Goal: Task Accomplishment & Management: Manage account settings

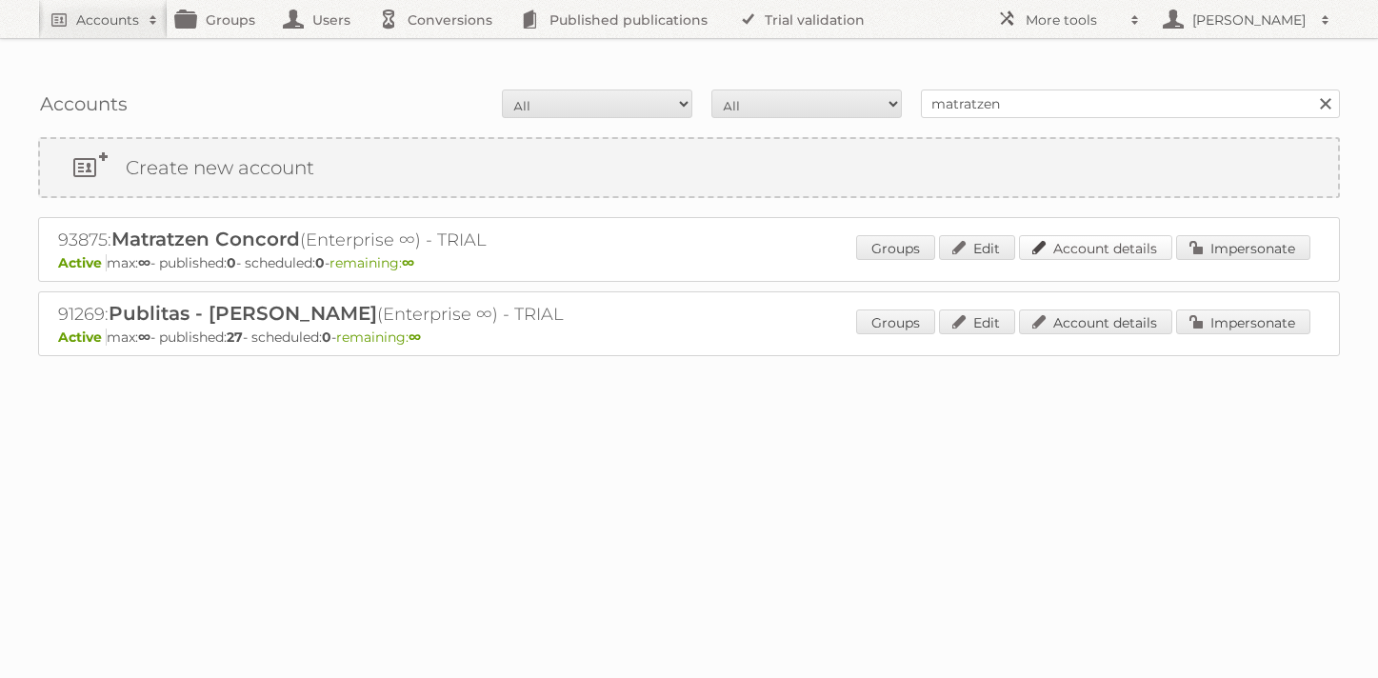
click at [1115, 235] on link "Account details" at bounding box center [1095, 247] width 153 height 25
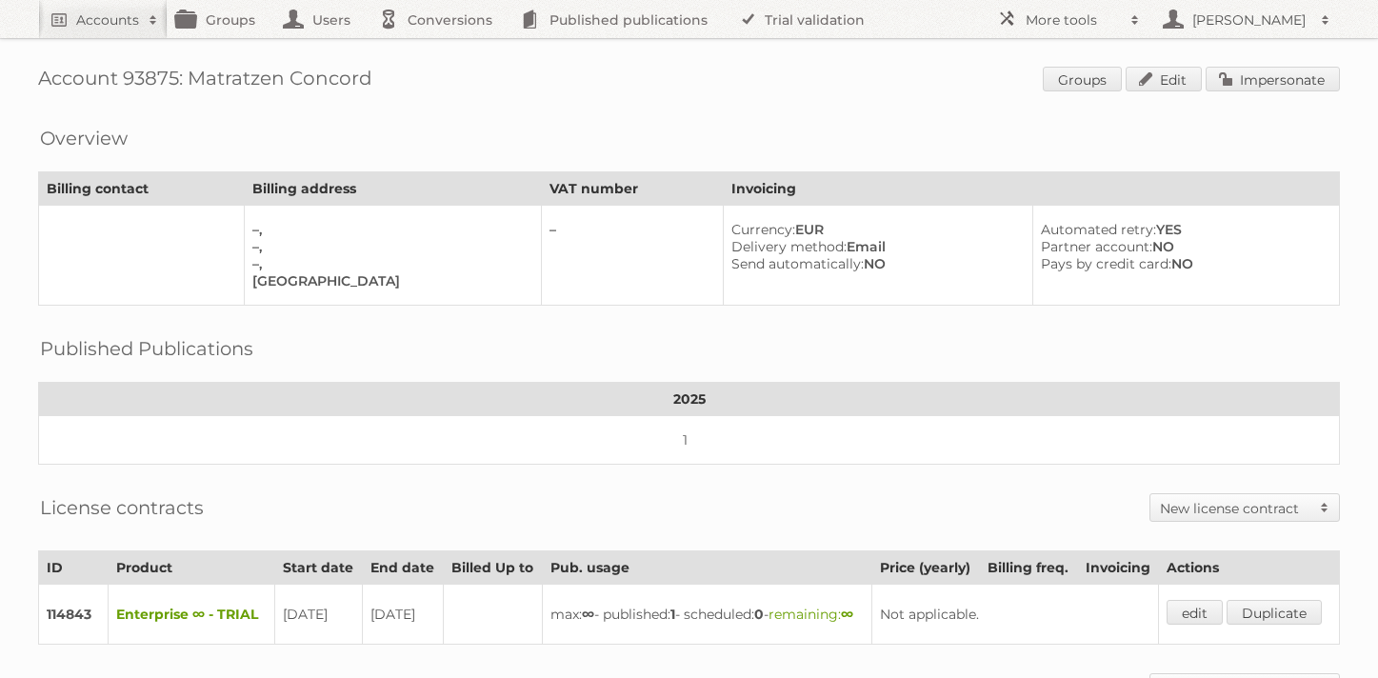
scroll to position [403, 0]
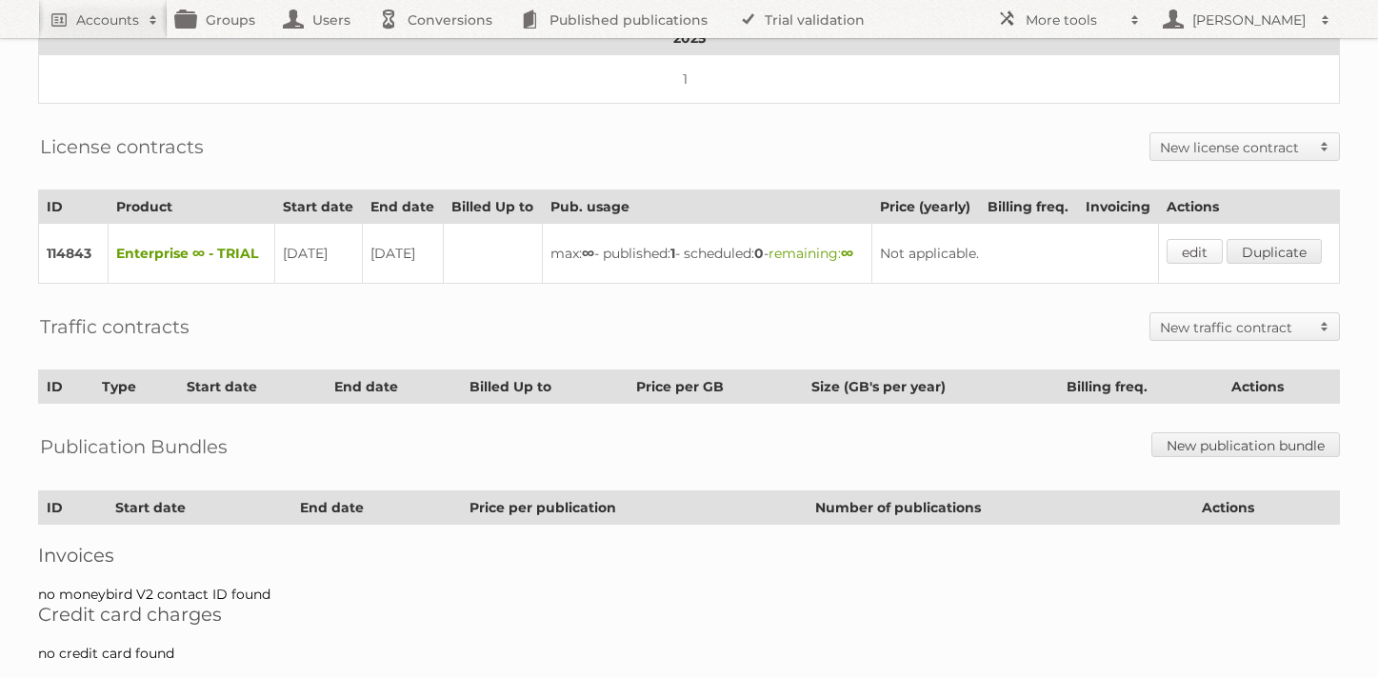
click at [1199, 239] on link "edit" at bounding box center [1194, 251] width 56 height 25
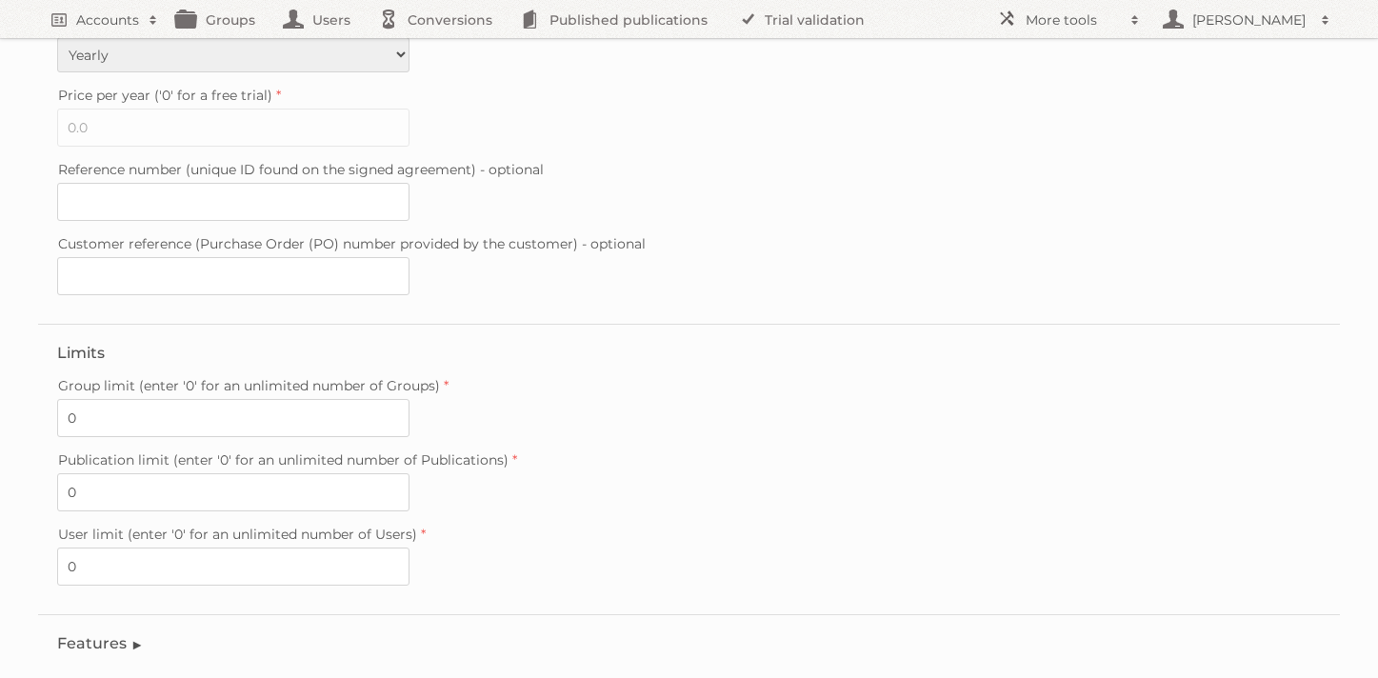
scroll to position [576, 0]
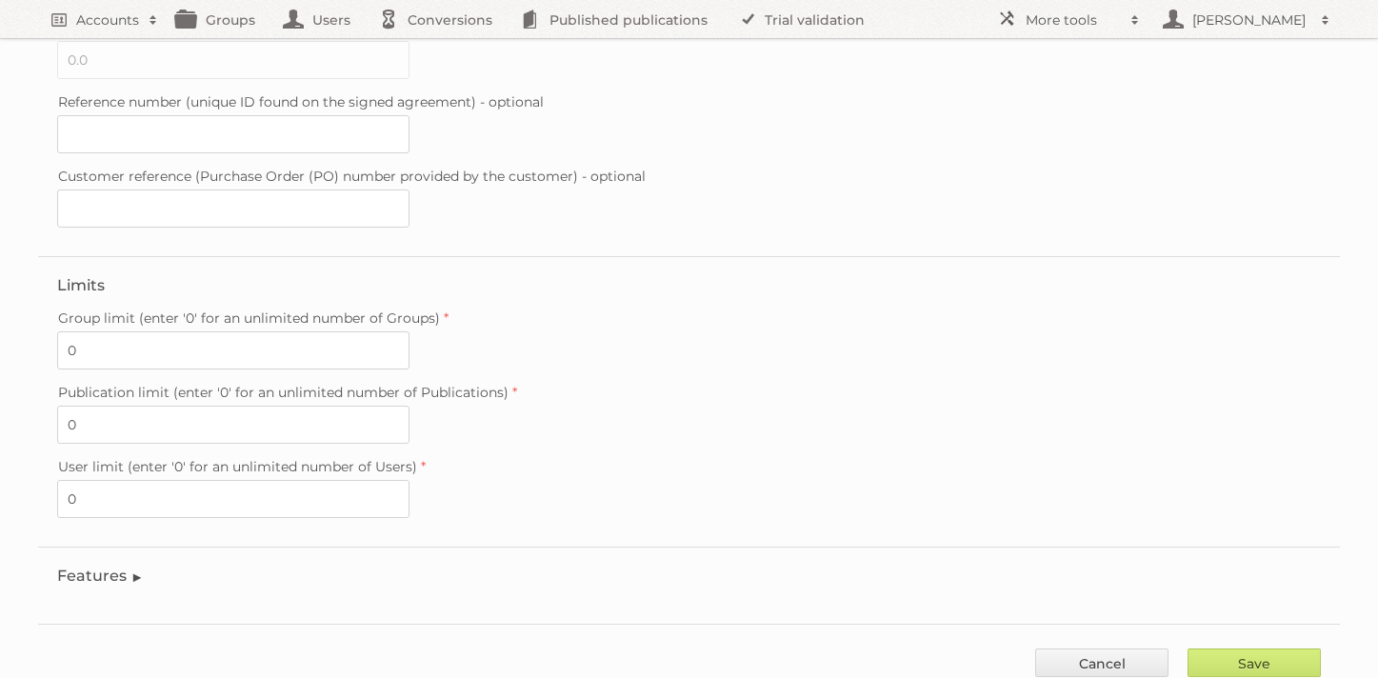
click at [129, 567] on legend "Features" at bounding box center [100, 576] width 87 height 18
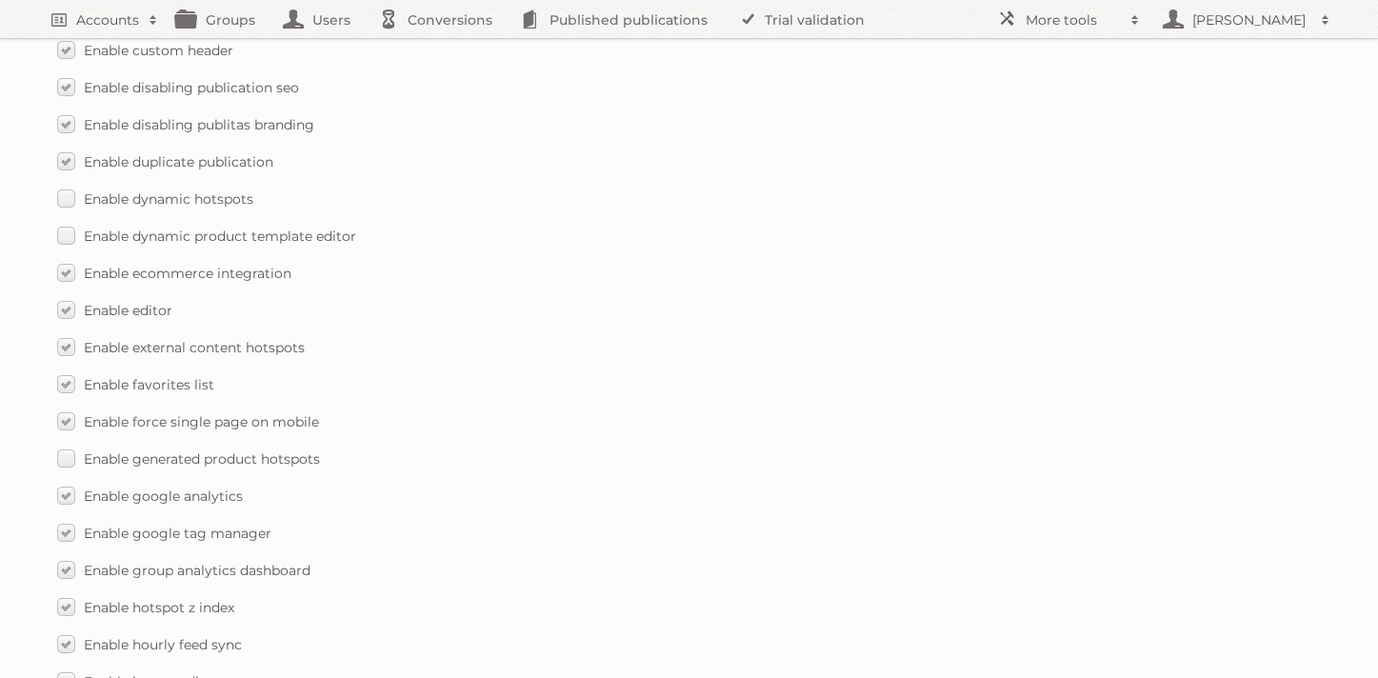
scroll to position [936, 0]
